Goal: Contribute content: Add original content to the website for others to see

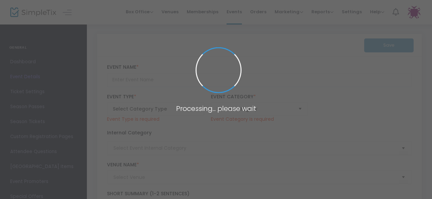
type input "Panel Conversation: Post Election Look Ahead"
type textarea "Expert panelists provide an insider’s look at the election results, the transit…"
type input "Register Now"
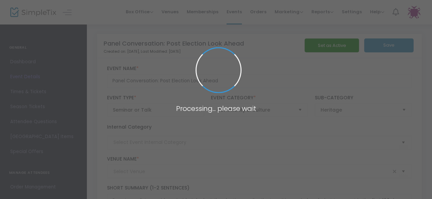
type input "[PERSON_NAME] and [PERSON_NAME] Capital [GEOGRAPHIC_DATA]"
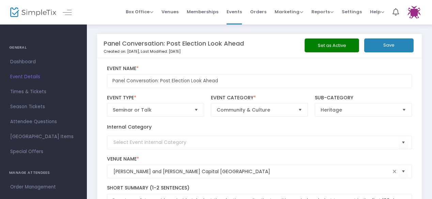
click at [23, 14] on img at bounding box center [33, 12] width 46 height 10
